Goal: Task Accomplishment & Management: Use online tool/utility

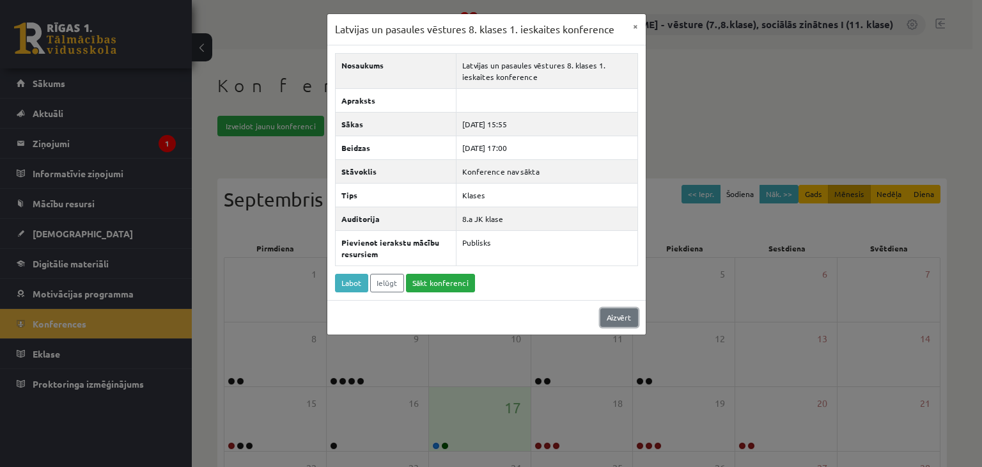
click at [619, 315] on link "Aizvērt" at bounding box center [619, 317] width 38 height 19
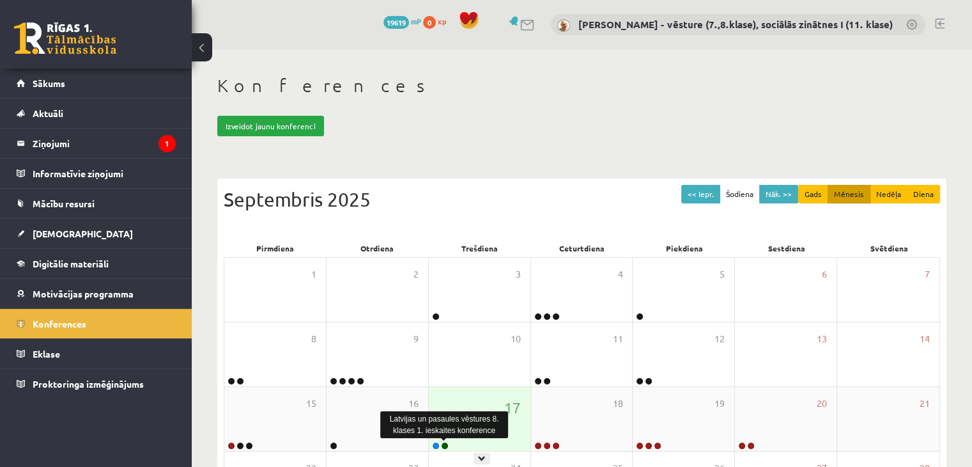
click at [445, 443] on link at bounding box center [445, 446] width 8 height 8
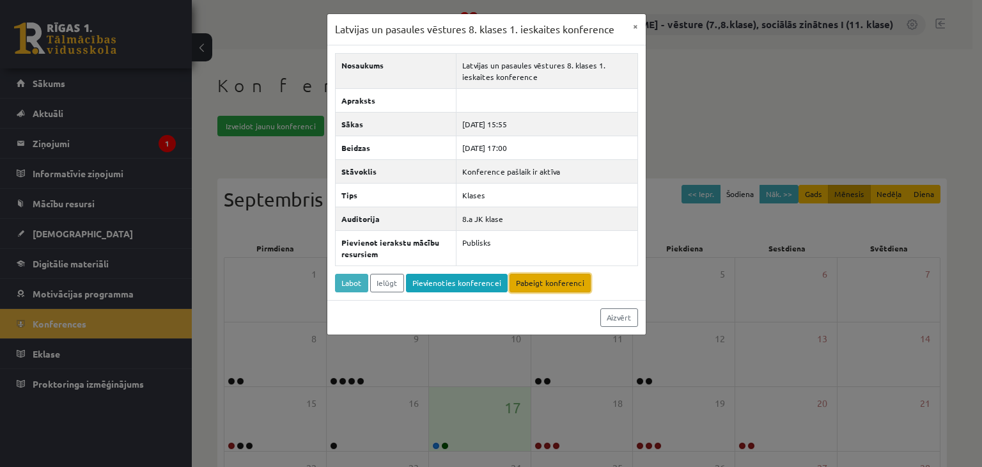
click at [534, 275] on link "Pabeigt konferenci" at bounding box center [549, 283] width 81 height 19
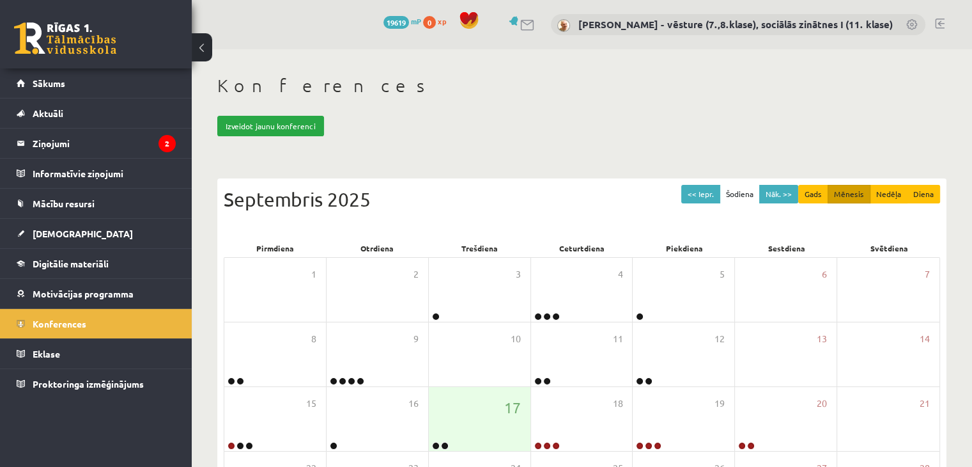
click at [938, 19] on link at bounding box center [940, 24] width 10 height 10
